Goal: Information Seeking & Learning: Learn about a topic

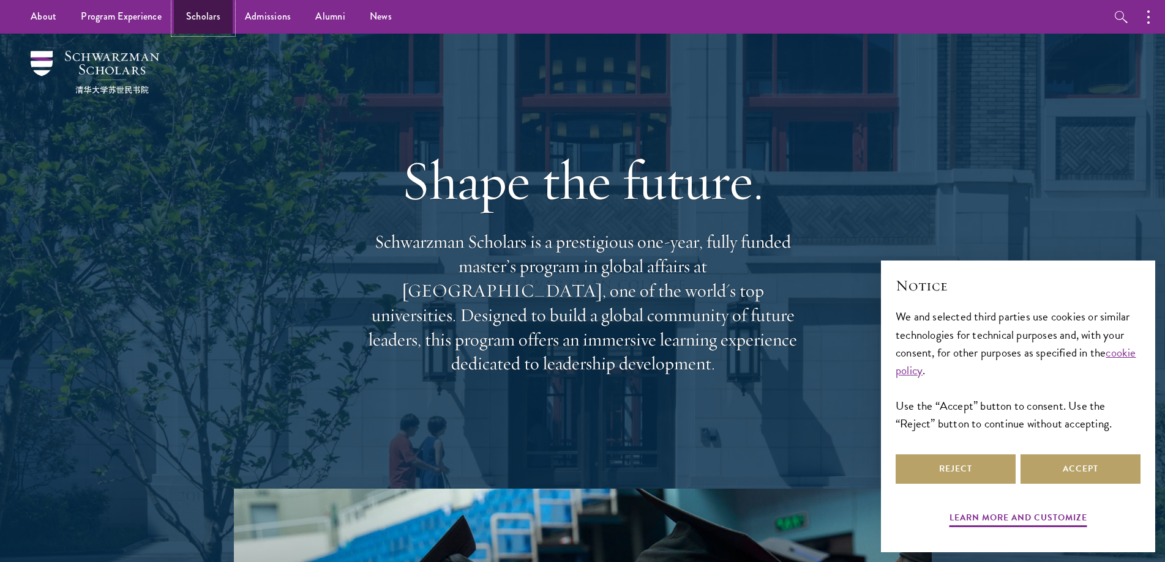
click at [202, 15] on link "Scholars" at bounding box center [203, 17] width 59 height 34
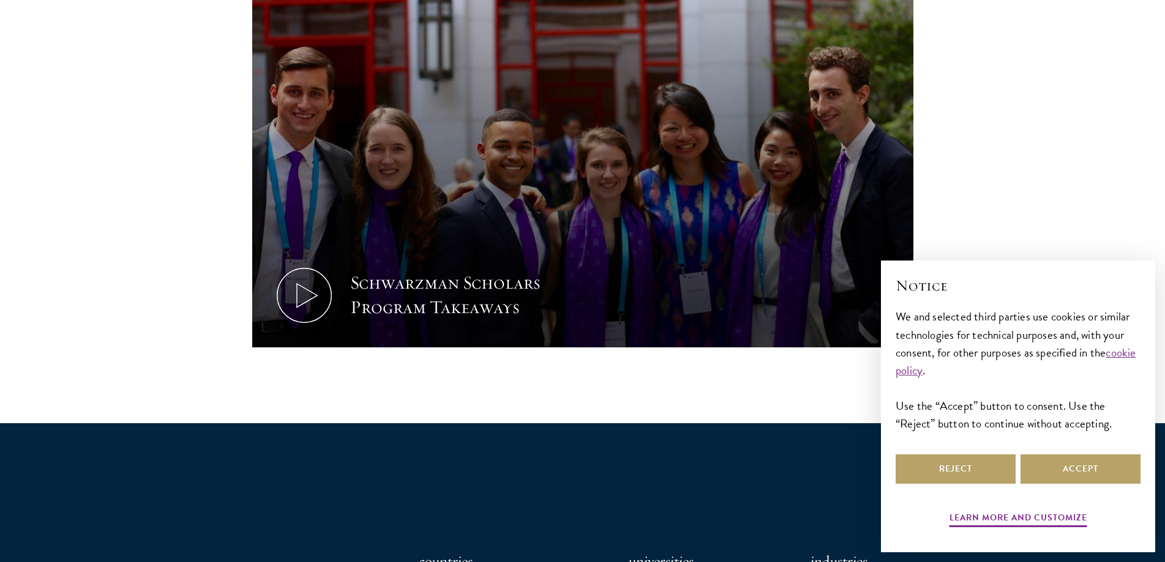
scroll to position [673, 0]
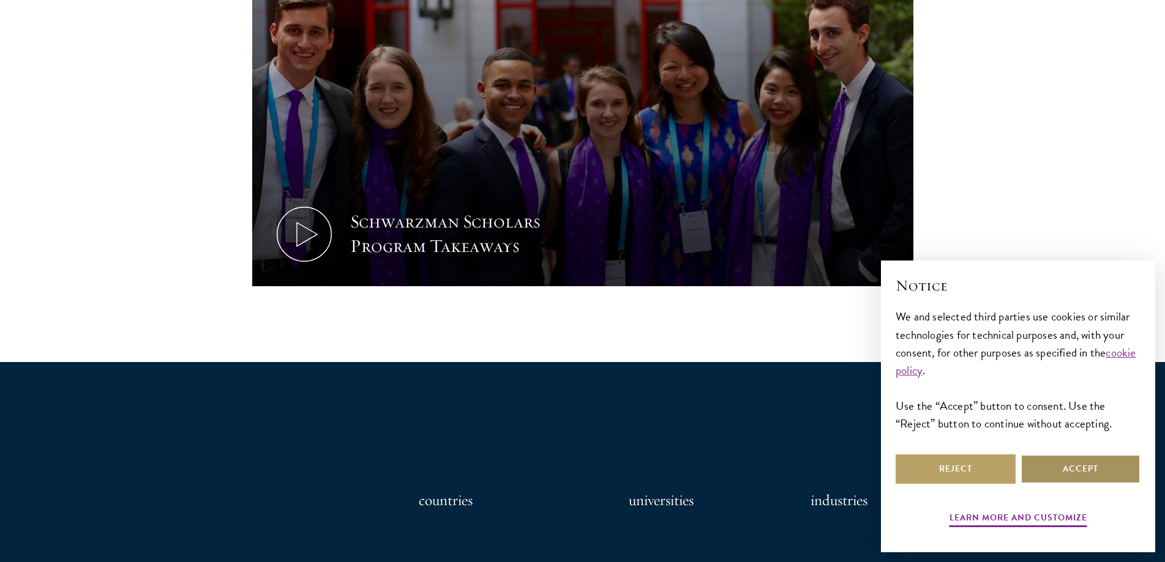
click at [1047, 469] on button "Accept" at bounding box center [1080, 469] width 120 height 29
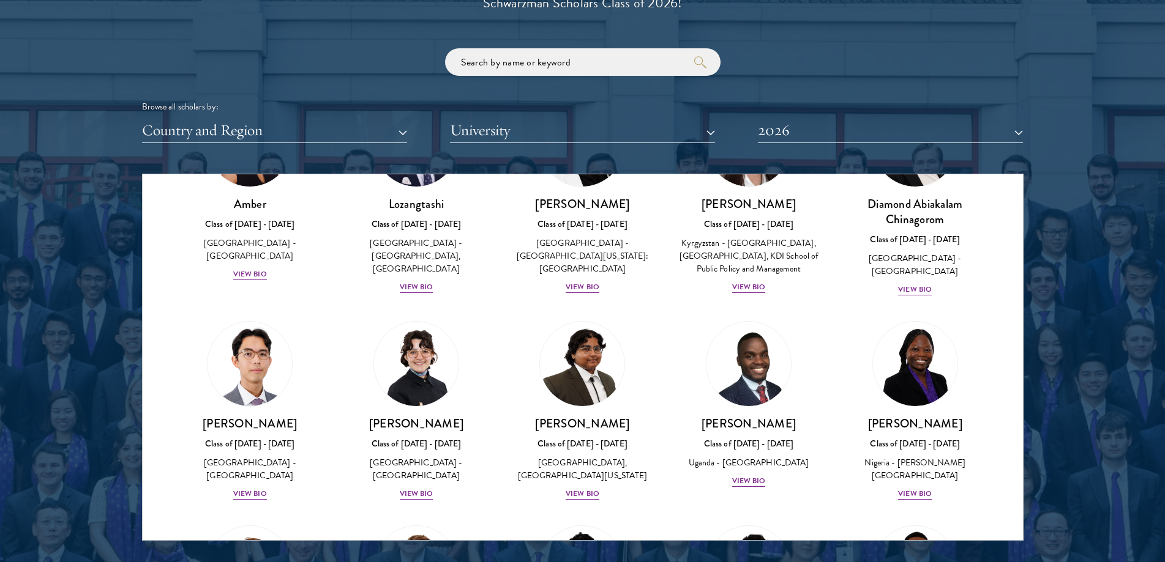
scroll to position [1468, 0]
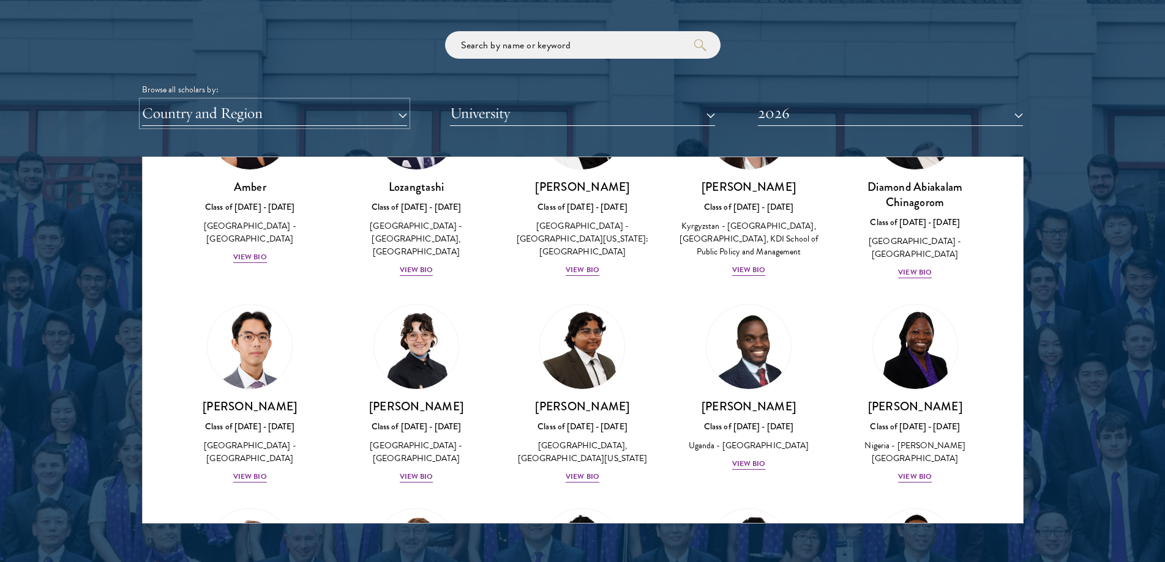
click at [300, 114] on button "Country and Region" at bounding box center [274, 113] width 265 height 25
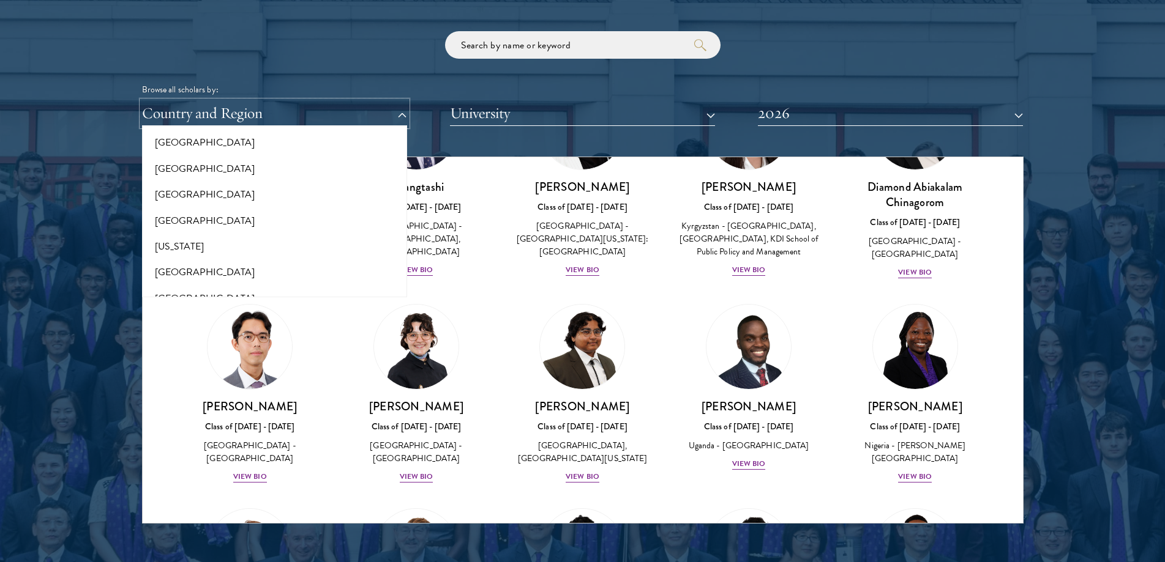
scroll to position [612, 0]
click at [287, 198] on button "[GEOGRAPHIC_DATA]" at bounding box center [275, 211] width 258 height 26
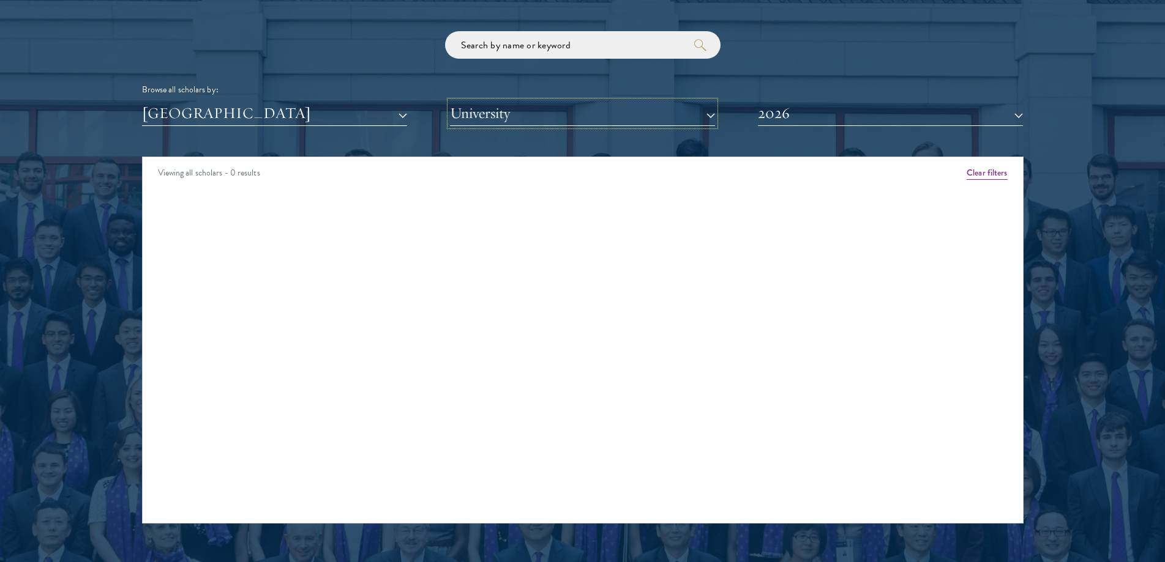
click at [602, 114] on button "University" at bounding box center [582, 113] width 265 height 25
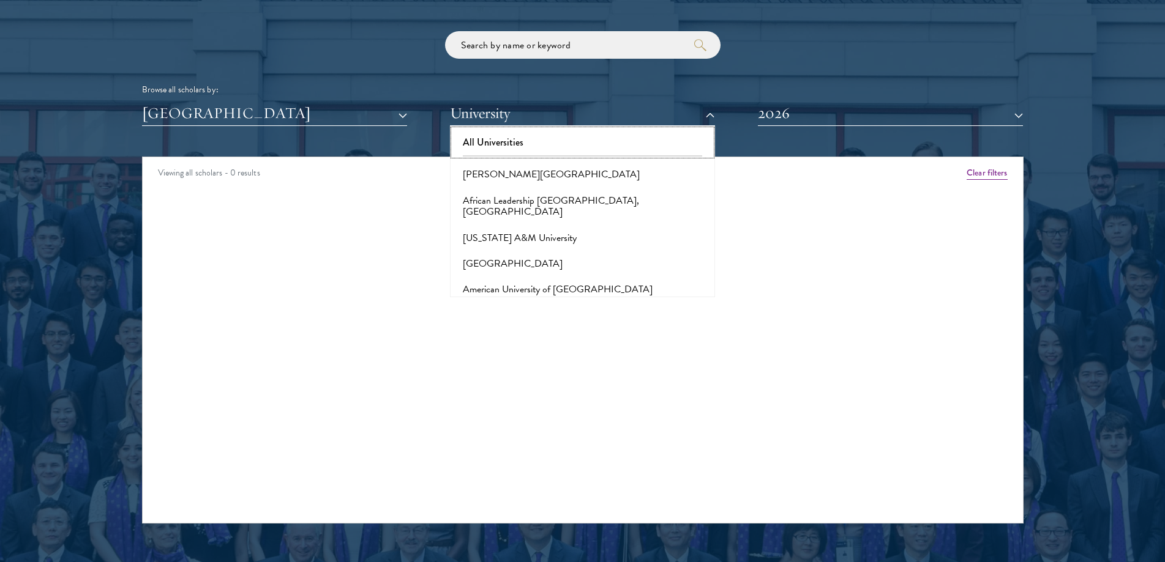
click at [596, 143] on button "All Universities" at bounding box center [583, 143] width 258 height 26
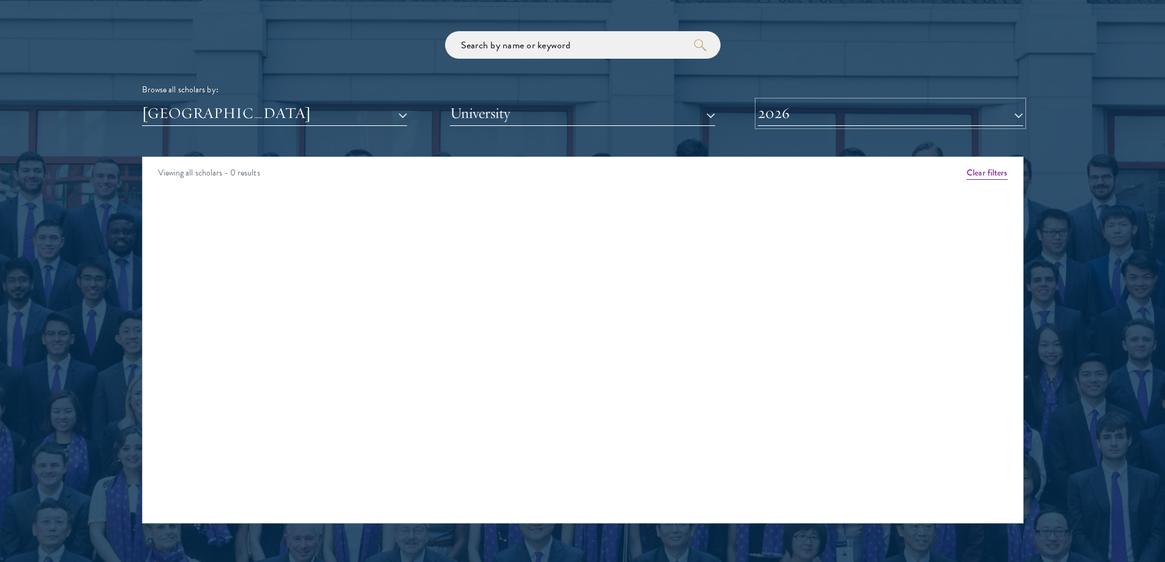
click at [810, 117] on button "2026" at bounding box center [890, 113] width 265 height 25
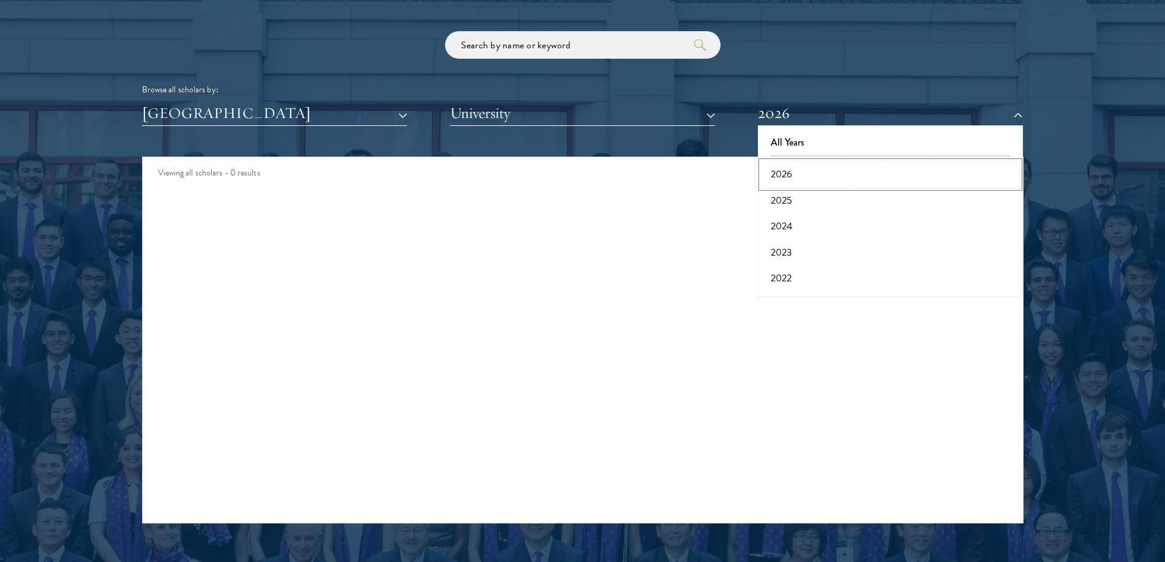
click at [802, 170] on button "2026" at bounding box center [890, 175] width 258 height 26
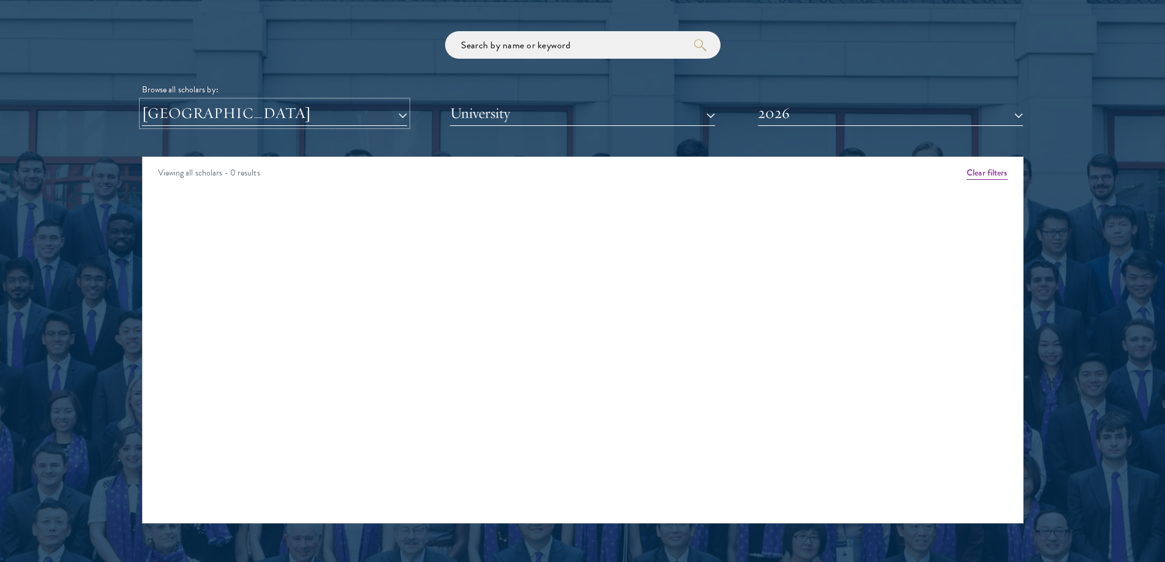
click at [267, 109] on button "[GEOGRAPHIC_DATA]" at bounding box center [274, 113] width 265 height 25
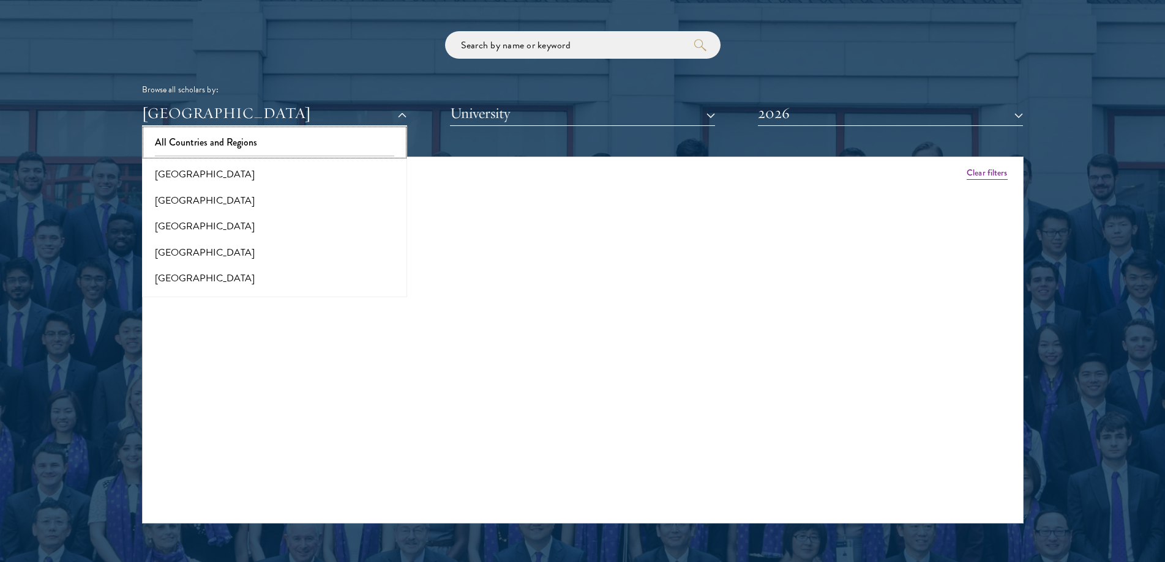
click at [241, 136] on button "All Countries and Regions" at bounding box center [275, 143] width 258 height 26
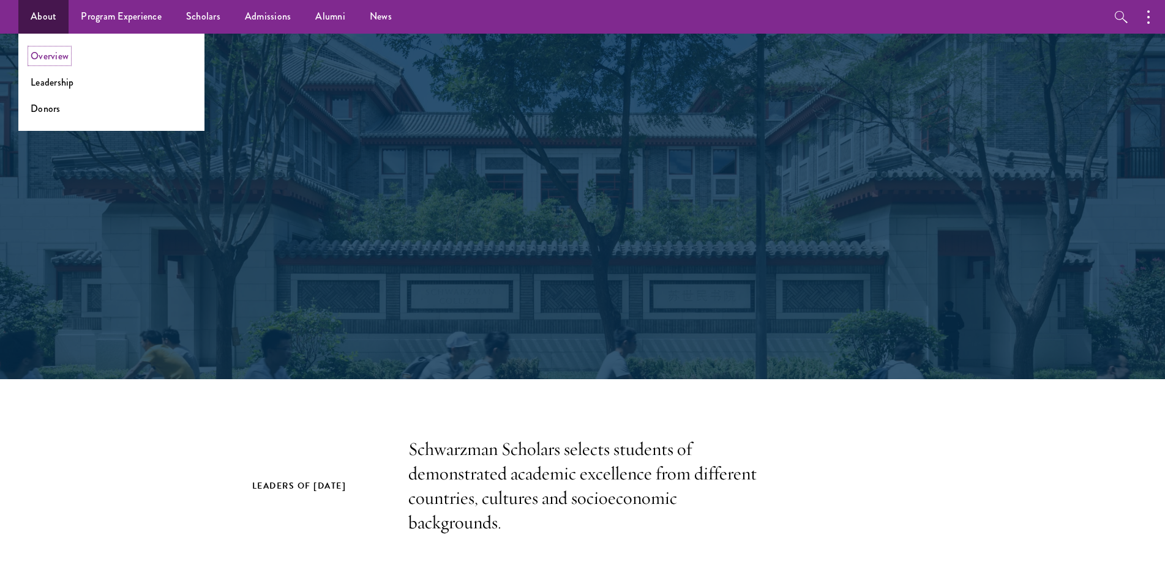
click at [56, 50] on link "Overview" at bounding box center [50, 56] width 38 height 14
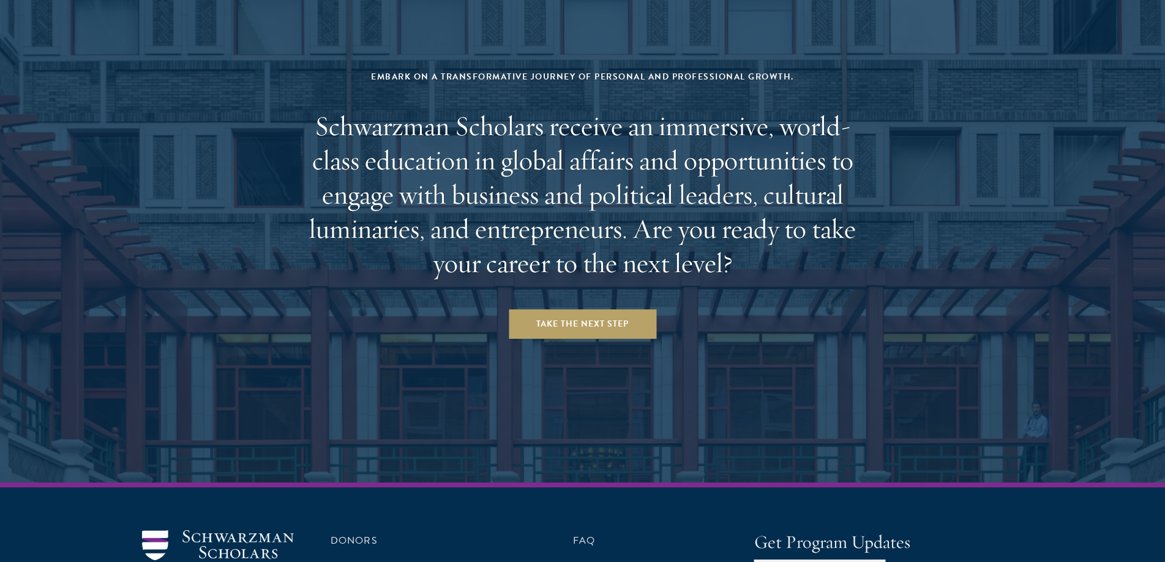
scroll to position [5118, 0]
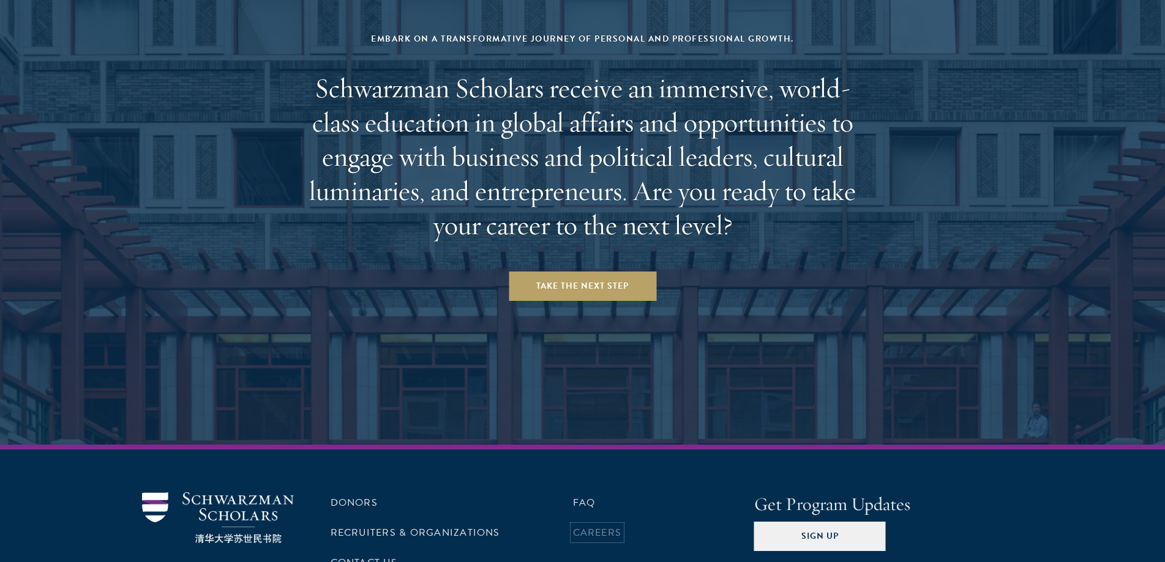
click at [597, 526] on link "Careers" at bounding box center [597, 533] width 49 height 15
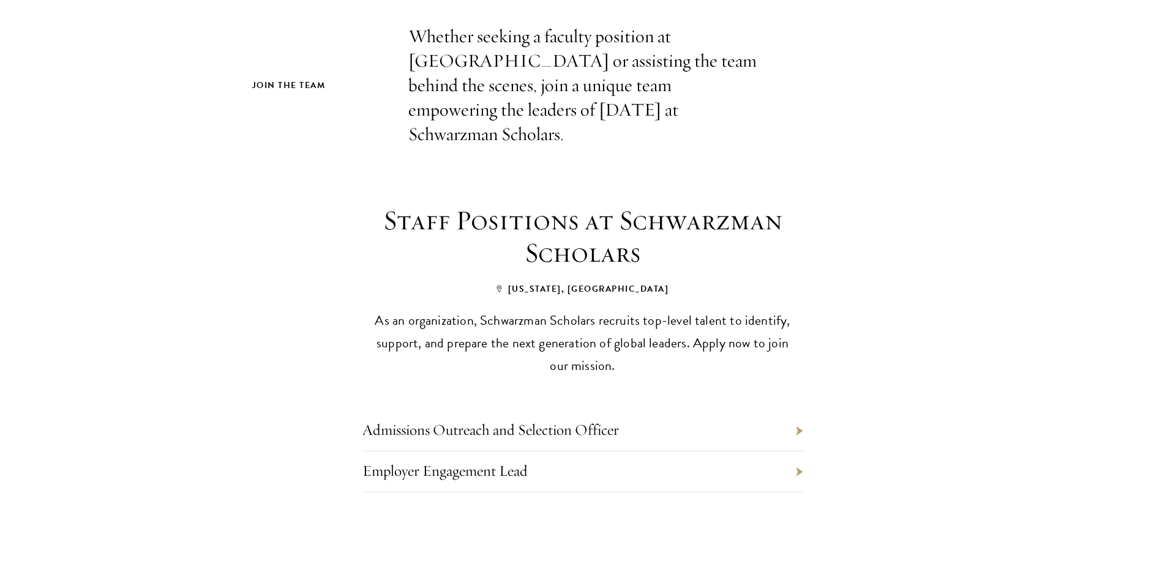
scroll to position [367, 0]
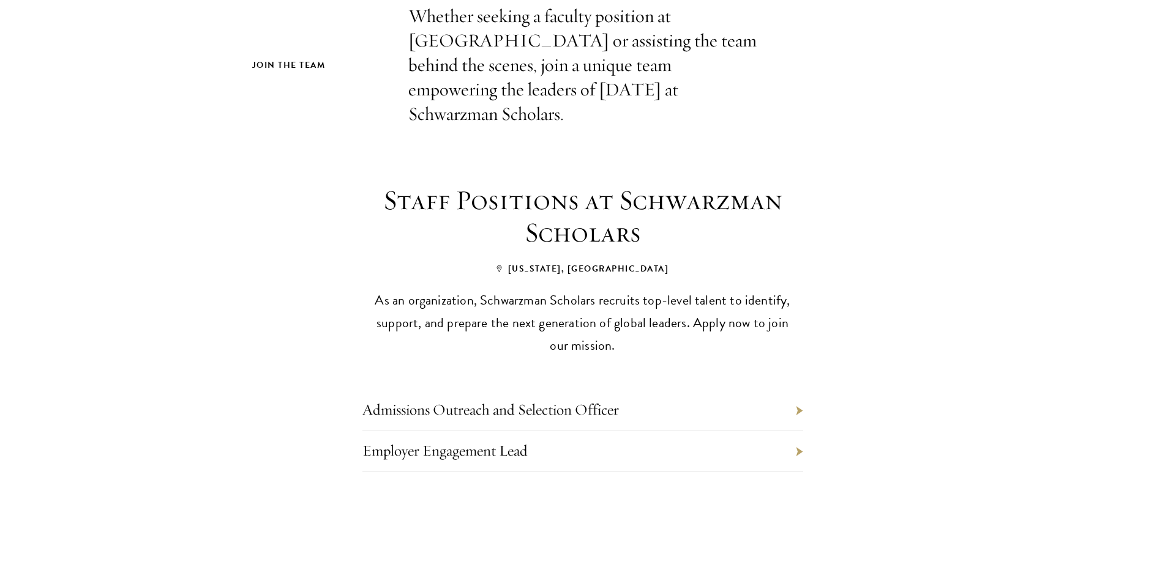
click at [595, 395] on li "Admissions Outreach and Selection Officer" at bounding box center [582, 410] width 441 height 41
click at [796, 390] on li "Admissions Outreach and Selection Officer" at bounding box center [582, 410] width 441 height 41
